Goal: Check status: Check status

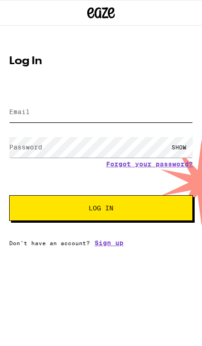
click at [39, 119] on input "Email" at bounding box center [100, 112] width 183 height 21
click at [36, 116] on input "Email" at bounding box center [100, 112] width 183 height 21
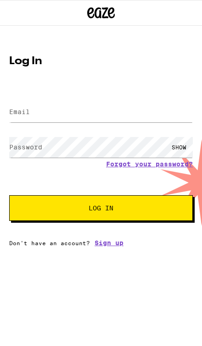
click at [17, 110] on label "Email" at bounding box center [19, 111] width 21 height 7
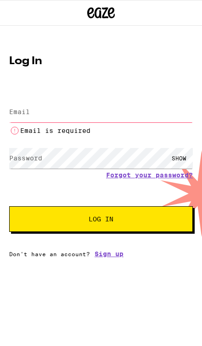
click at [64, 119] on input "Email" at bounding box center [100, 112] width 183 height 21
type input "[EMAIL_ADDRESS][DOMAIN_NAME]"
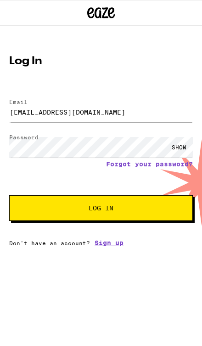
click at [36, 216] on button "Log In" at bounding box center [100, 208] width 183 height 26
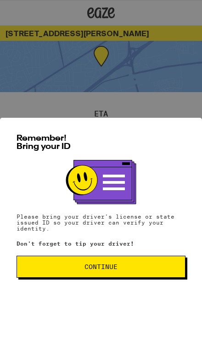
click at [147, 270] on span "Continue" at bounding box center [100, 267] width 153 height 6
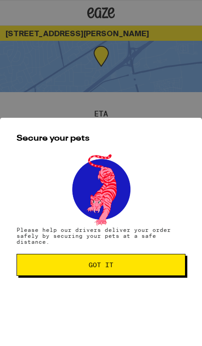
click at [150, 266] on span "Got it" at bounding box center [100, 265] width 153 height 6
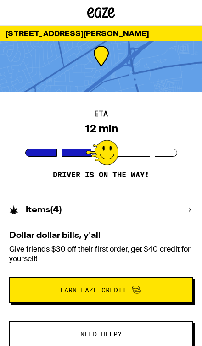
click at [54, 154] on div at bounding box center [41, 153] width 32 height 8
